Goal: Task Accomplishment & Management: Manage account settings

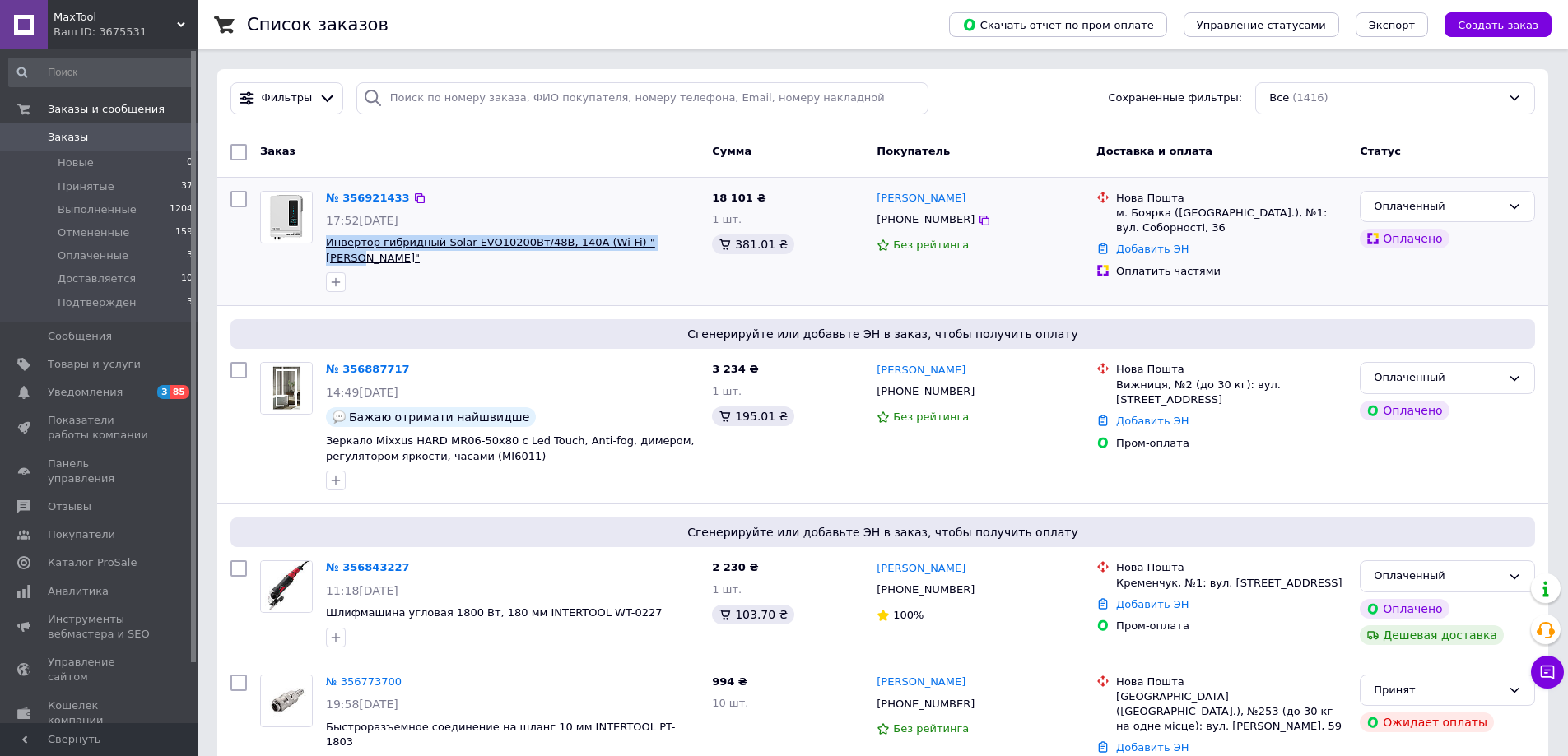
drag, startPoint x: 663, startPoint y: 242, endPoint x: 328, endPoint y: 246, distance: 335.0
click at [328, 246] on span "Инвертор гибридный Solar EVO10200Вт/48В, 140А (Wi-Fi) "[PERSON_NAME]"" at bounding box center [512, 250] width 372 height 31
copy span "Инвертор гибридный Solar EVO10200Вт/48В, 140А (Wi-Fi) "[PERSON_NAME]""
click at [1158, 273] on div "Оплатить частями" at bounding box center [1232, 271] width 230 height 15
click at [1107, 271] on icon at bounding box center [1102, 270] width 11 height 11
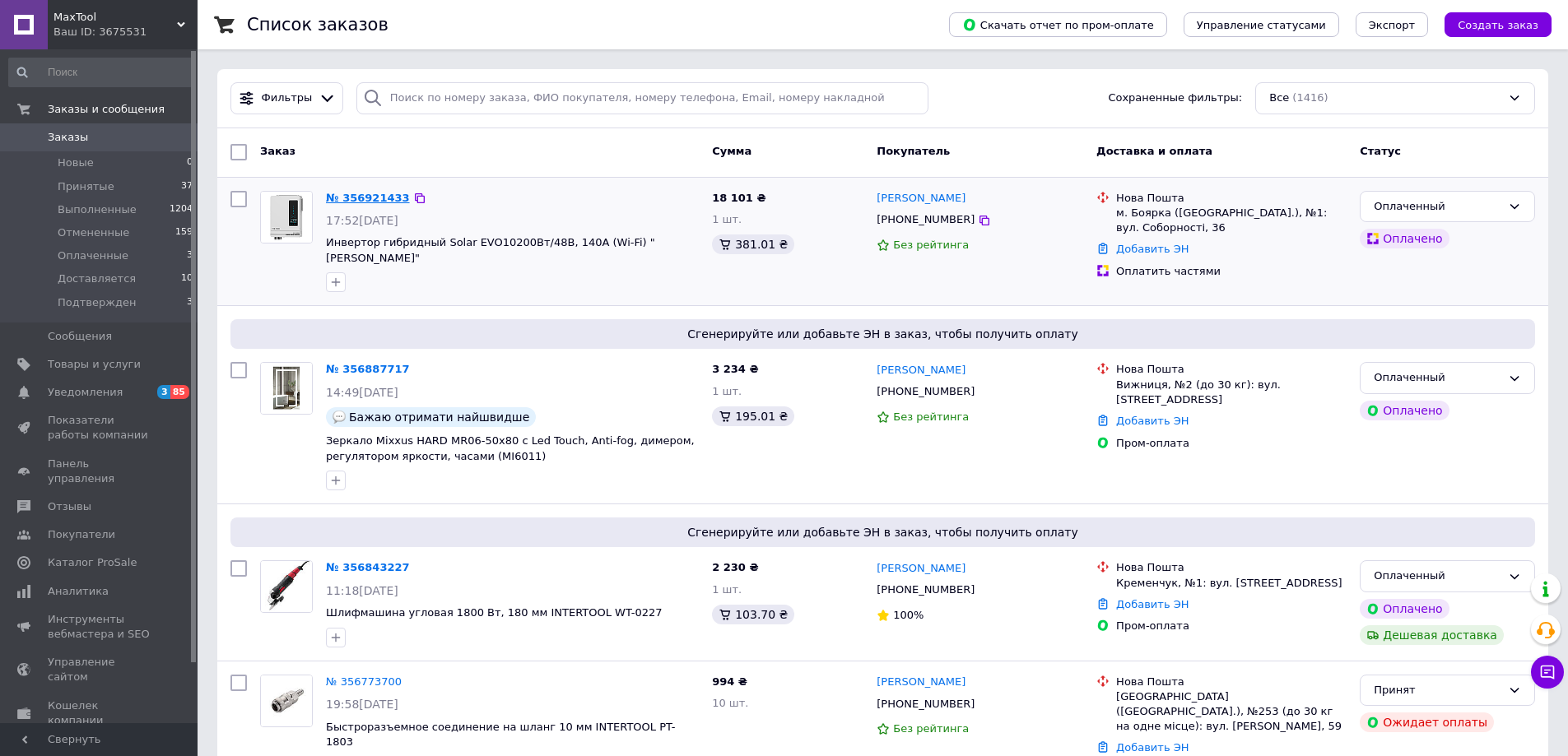
click at [346, 195] on link "№ 356921433" at bounding box center [368, 198] width 84 height 12
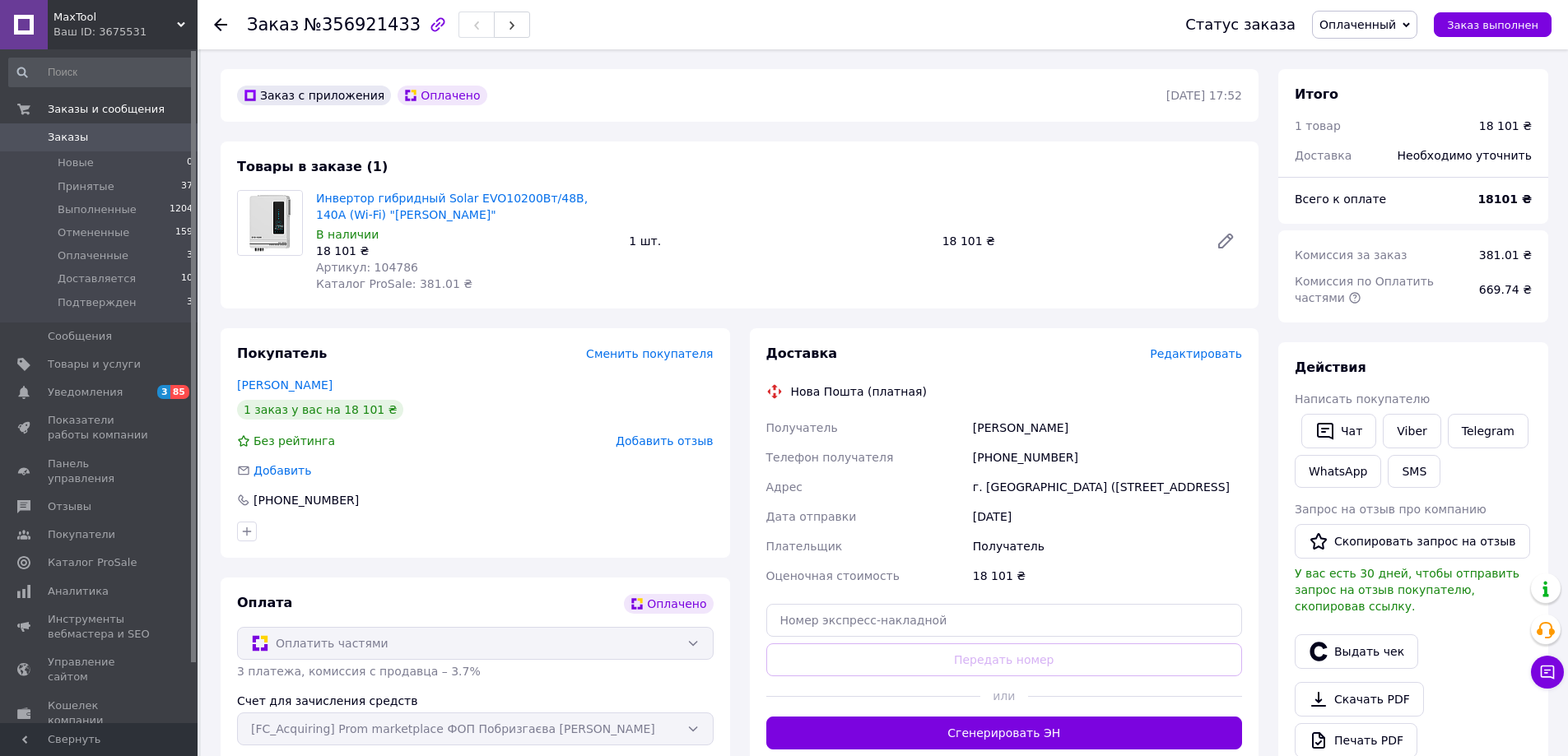
click at [222, 25] on use at bounding box center [220, 25] width 13 height 13
